Goal: Transaction & Acquisition: Purchase product/service

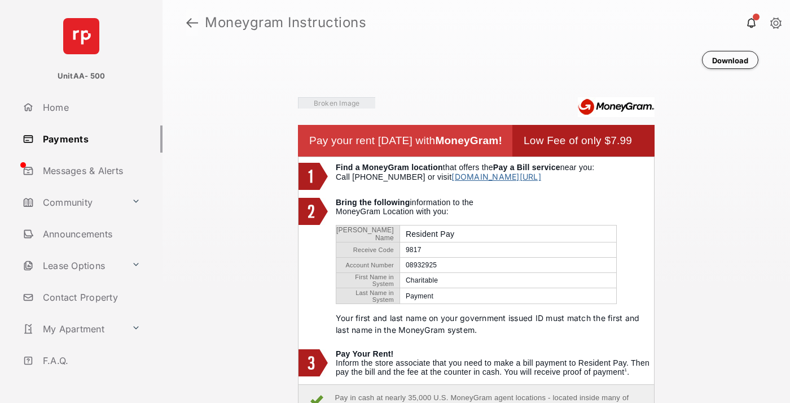
click at [192, 23] on link at bounding box center [192, 22] width 12 height 27
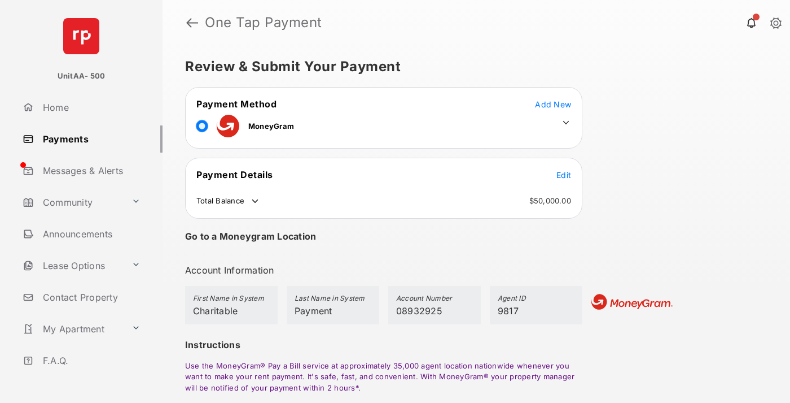
click at [564, 174] on span "Edit" at bounding box center [564, 175] width 15 height 10
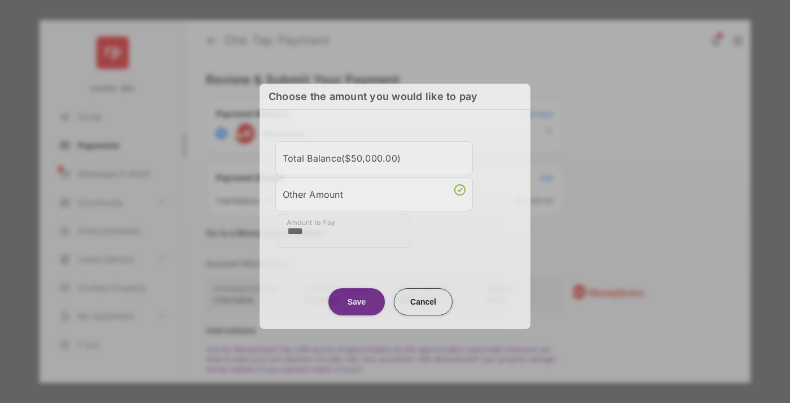
type input "****"
click at [357, 298] on button "Save" at bounding box center [357, 301] width 56 height 27
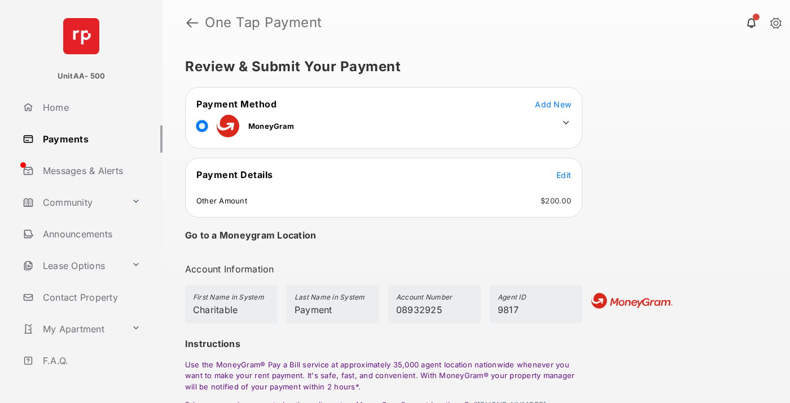
click at [566, 123] on icon at bounding box center [566, 122] width 10 height 10
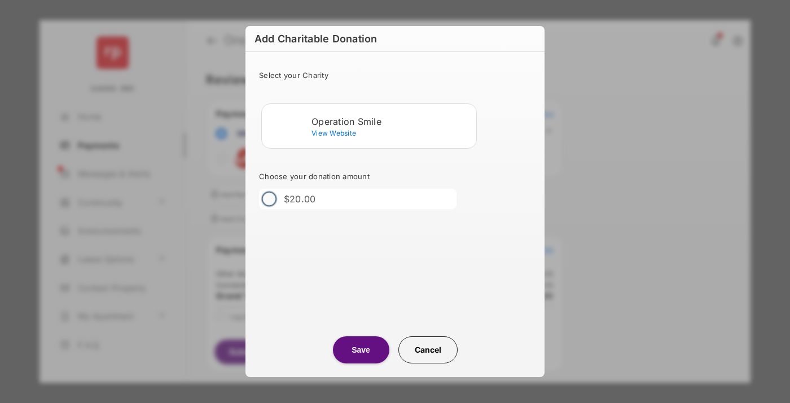
click at [392, 121] on div "Operation Smile" at bounding box center [392, 121] width 160 height 10
click at [361, 349] on button "Save" at bounding box center [361, 349] width 56 height 27
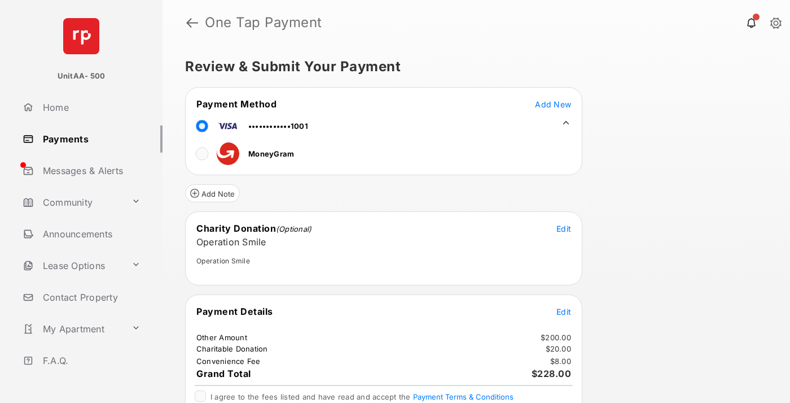
click at [564, 311] on span "Edit" at bounding box center [564, 312] width 15 height 10
